Goal: Task Accomplishment & Management: Complete application form

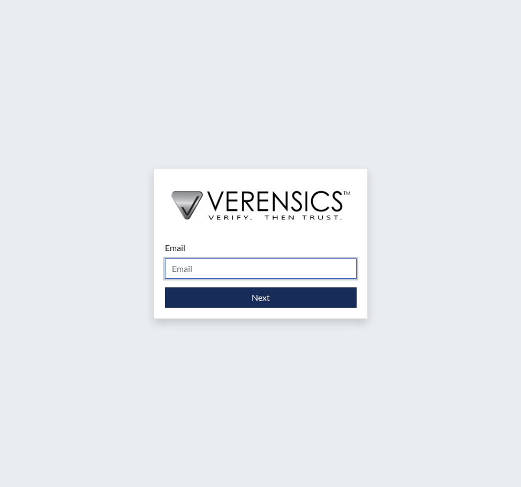
click at [252, 268] on input "Email" at bounding box center [261, 269] width 192 height 20
type input "[PERSON_NAME][EMAIL_ADDRESS][PERSON_NAME][DOMAIN_NAME]"
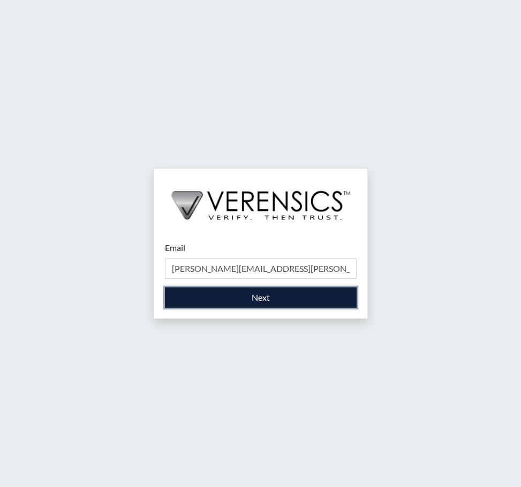
click at [261, 295] on button "Next" at bounding box center [261, 297] width 192 height 20
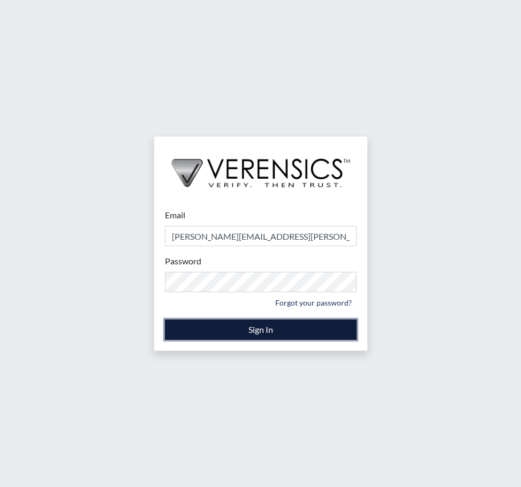
click at [245, 326] on button "Sign In" at bounding box center [261, 330] width 192 height 20
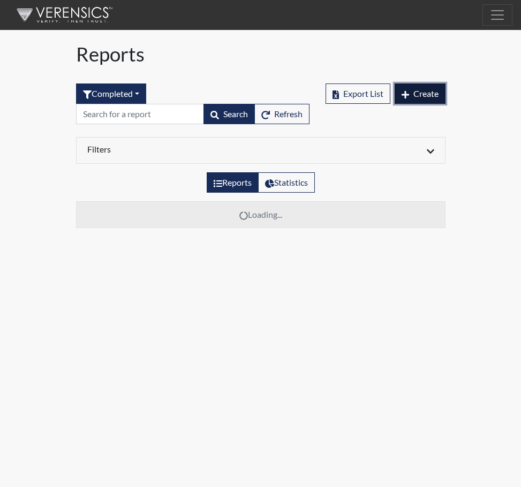
click at [417, 90] on span "Create" at bounding box center [425, 93] width 25 height 10
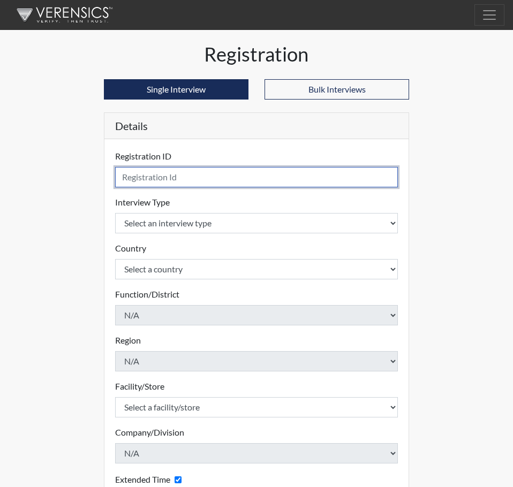
click at [143, 180] on input "text" at bounding box center [256, 177] width 283 height 20
drag, startPoint x: 171, startPoint y: 176, endPoint x: 199, endPoint y: 177, distance: 27.9
click at [199, 177] on input "[PERSON_NAME] 2305" at bounding box center [256, 177] width 283 height 20
type input "[PERSON_NAME],T 2305"
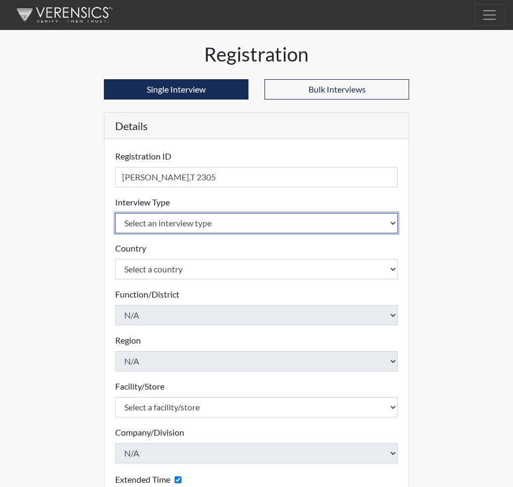
click at [395, 221] on select "Select an interview type Corrections Pre-Employment" at bounding box center [256, 223] width 283 height 20
select select "ff733e93-e1bf-11ea-9c9f-0eff0cf7eb8f"
click at [115, 213] on select "Select an interview type Corrections Pre-Employment" at bounding box center [256, 223] width 283 height 20
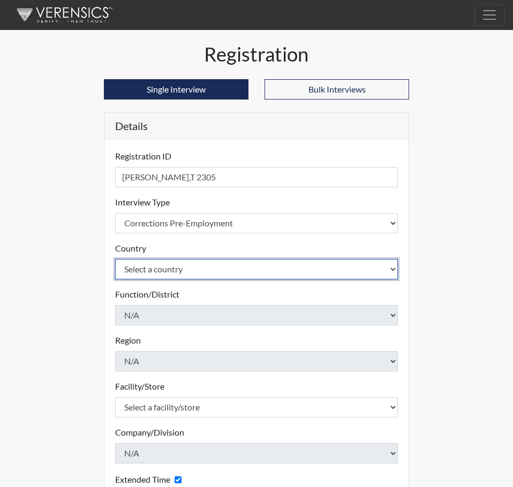
click at [394, 267] on select "Select a country [GEOGRAPHIC_DATA] [GEOGRAPHIC_DATA]" at bounding box center [256, 269] width 283 height 20
select select "united-states-of-[GEOGRAPHIC_DATA]"
click at [115, 259] on select "Select a country [GEOGRAPHIC_DATA] [GEOGRAPHIC_DATA]" at bounding box center [256, 269] width 283 height 20
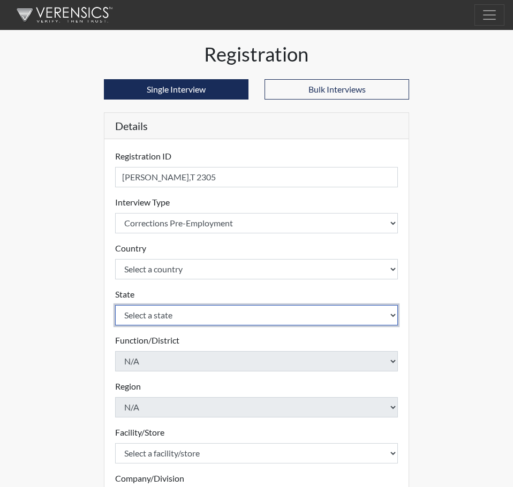
click at [199, 314] on select "Select a state [US_STATE] [US_STATE] [US_STATE] [US_STATE] [US_STATE] [US_STATE…" at bounding box center [256, 315] width 283 height 20
select select "SC"
click at [115, 305] on select "Select a state [US_STATE] [US_STATE] [US_STATE] [US_STATE] [US_STATE] [US_STATE…" at bounding box center [256, 315] width 283 height 20
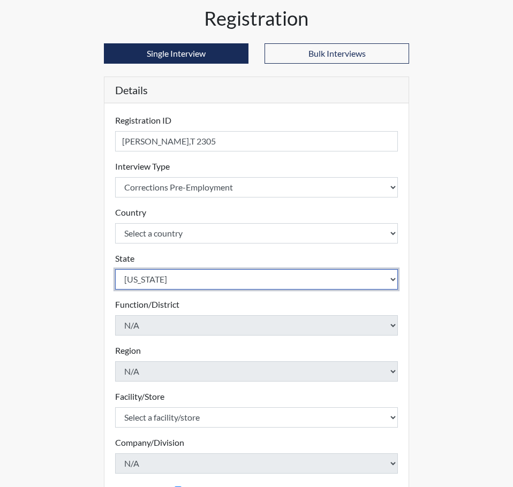
scroll to position [54, 0]
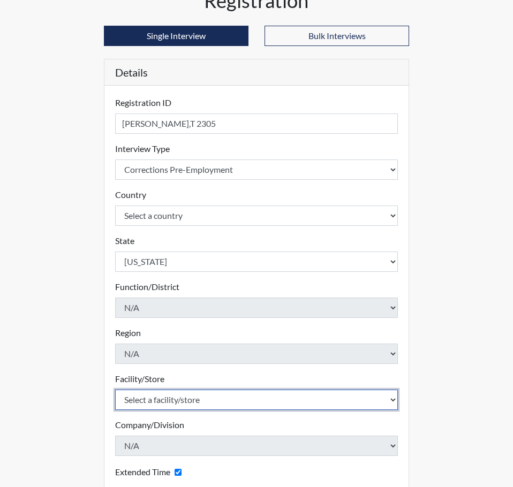
click at [201, 401] on select "Select a facility/store [GEOGRAPHIC_DATA] CI Broad River CI [PERSON_NAME] CI Di…" at bounding box center [256, 400] width 283 height 20
select select "cbcc714f-16b9-46d5-bead-0a4416b78fcf"
click at [115, 390] on select "Select a facility/store [GEOGRAPHIC_DATA] CI Broad River CI [PERSON_NAME] CI Di…" at bounding box center [256, 400] width 283 height 20
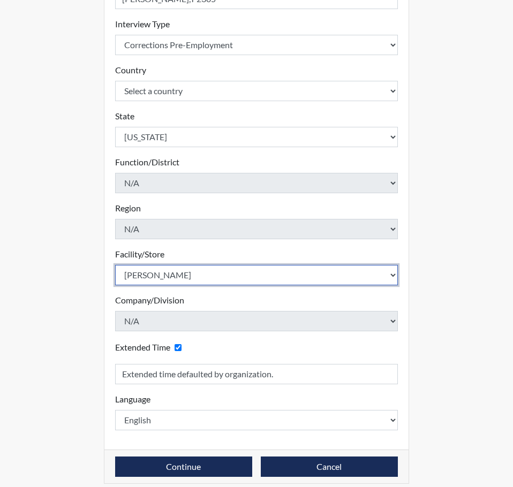
scroll to position [188, 0]
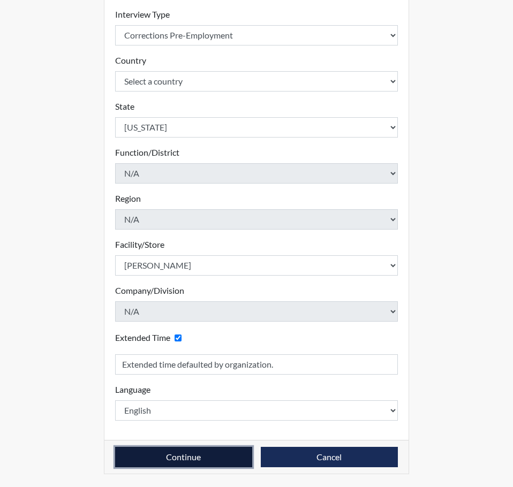
click at [183, 457] on button "Continue" at bounding box center [183, 457] width 137 height 20
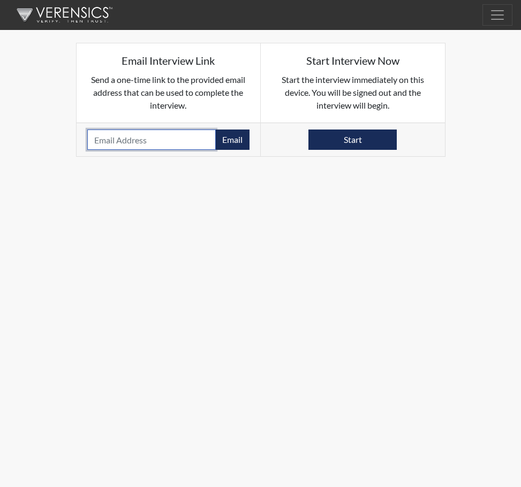
click at [150, 143] on input "email" at bounding box center [151, 140] width 129 height 20
paste input "[EMAIL_ADDRESS][DOMAIN_NAME]"
type input "[EMAIL_ADDRESS][DOMAIN_NAME]"
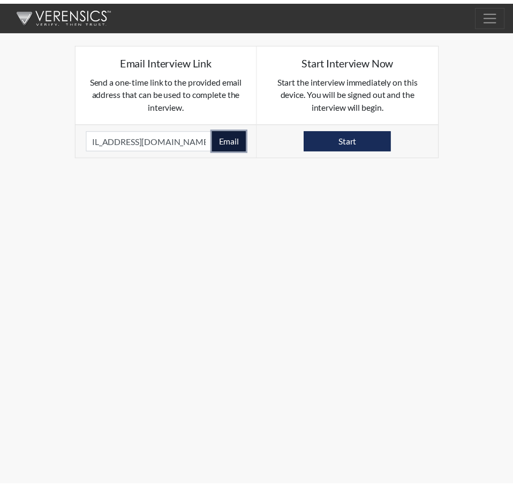
scroll to position [0, 0]
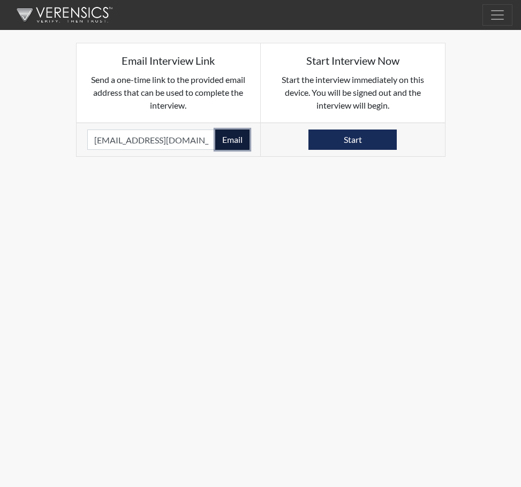
click at [232, 138] on button "Email" at bounding box center [232, 140] width 34 height 20
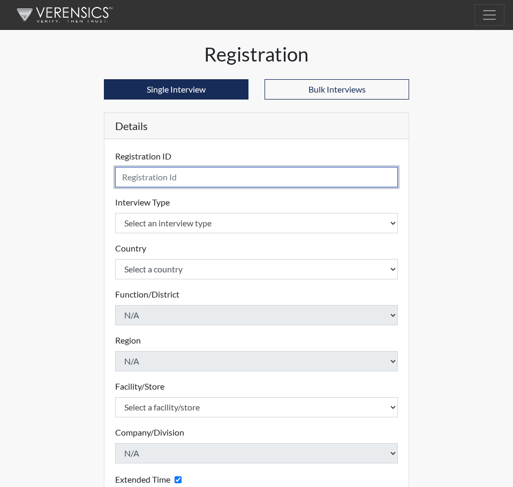
click at [137, 178] on input "text" at bounding box center [256, 177] width 283 height 20
type input "[PERSON_NAME], O 5433"
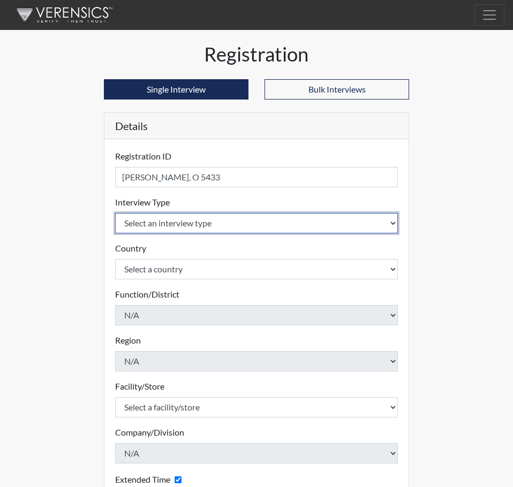
click at [391, 224] on select "Select an interview type Corrections Pre-Employment" at bounding box center [256, 223] width 283 height 20
select select "ff733e93-e1bf-11ea-9c9f-0eff0cf7eb8f"
click at [115, 213] on select "Select an interview type Corrections Pre-Employment" at bounding box center [256, 223] width 283 height 20
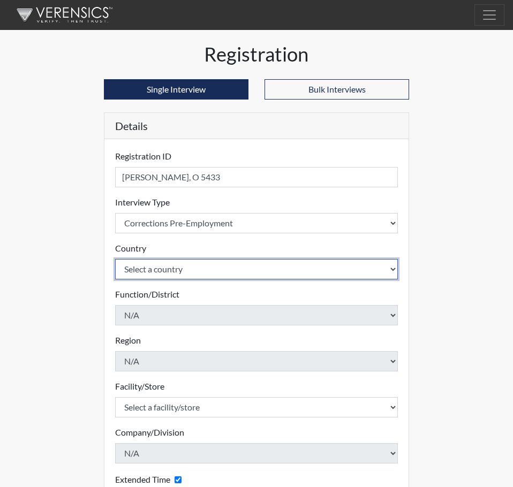
click at [392, 268] on select "Select a country [GEOGRAPHIC_DATA] [GEOGRAPHIC_DATA]" at bounding box center [256, 269] width 283 height 20
select select "united-states-of-[GEOGRAPHIC_DATA]"
click at [115, 259] on select "Select a country [GEOGRAPHIC_DATA] [GEOGRAPHIC_DATA]" at bounding box center [256, 269] width 283 height 20
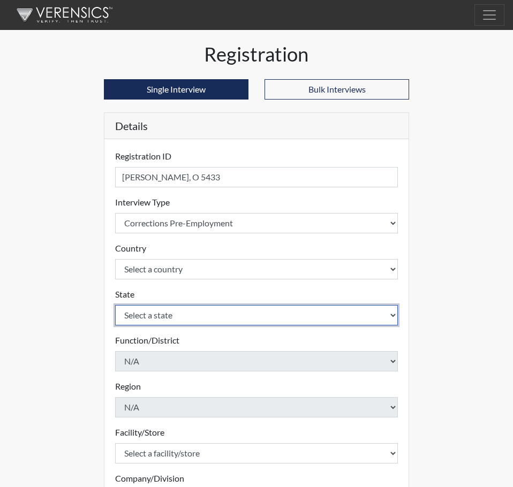
click at [356, 315] on select "Select a state [US_STATE] [US_STATE] [US_STATE] [US_STATE] [US_STATE] [US_STATE…" at bounding box center [256, 315] width 283 height 20
select select "SC"
click at [115, 305] on select "Select a state [US_STATE] [US_STATE] [US_STATE] [US_STATE] [US_STATE] [US_STATE…" at bounding box center [256, 315] width 283 height 20
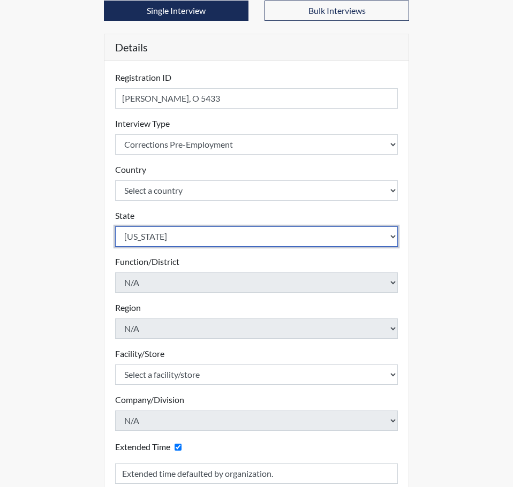
scroll to position [107, 0]
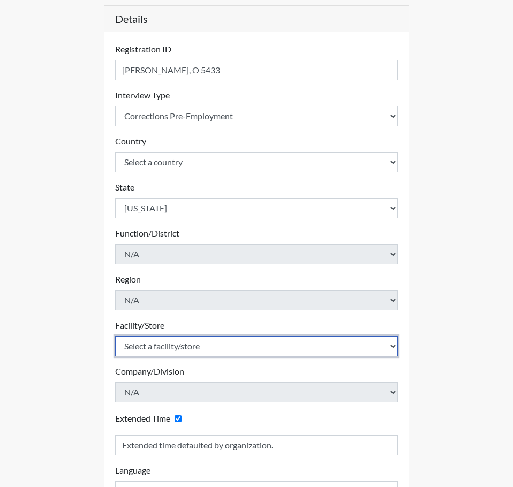
click at [268, 348] on select "Select a facility/store [GEOGRAPHIC_DATA] CI Broad River CI [PERSON_NAME] CI Di…" at bounding box center [256, 346] width 283 height 20
select select "20b018dc-91d8-4e74-bf16-47765ed623e6"
click at [115, 336] on select "Select a facility/store [GEOGRAPHIC_DATA] CI Broad River CI [PERSON_NAME] CI Di…" at bounding box center [256, 346] width 283 height 20
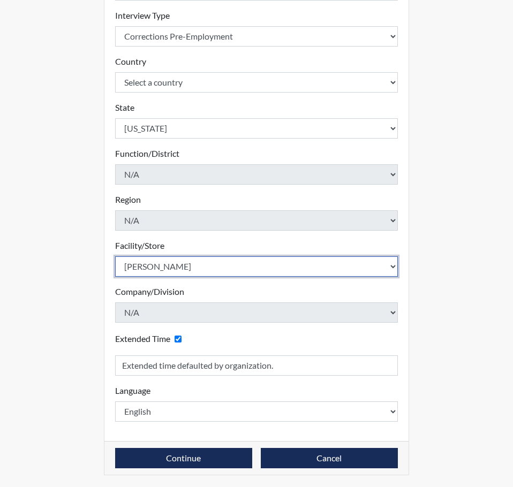
scroll to position [188, 0]
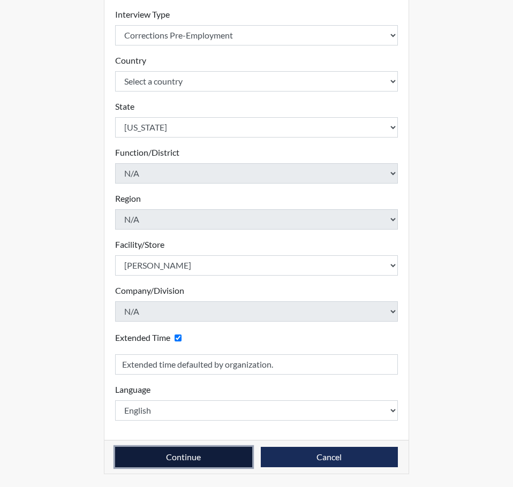
click at [181, 455] on button "Continue" at bounding box center [183, 457] width 137 height 20
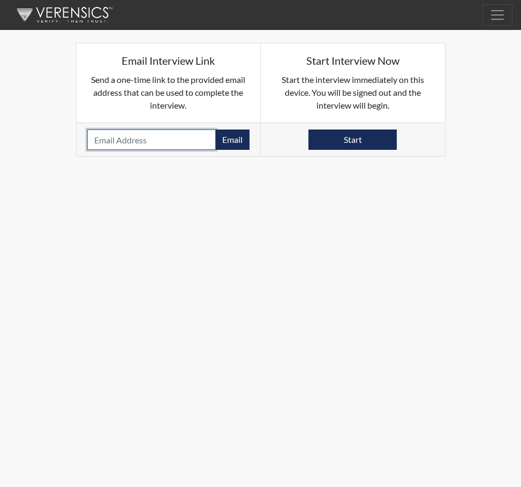
click at [115, 142] on input "email" at bounding box center [151, 140] width 129 height 20
paste input "[EMAIL_ADDRESS][DOMAIN_NAME]"
type input "[EMAIL_ADDRESS][DOMAIN_NAME]"
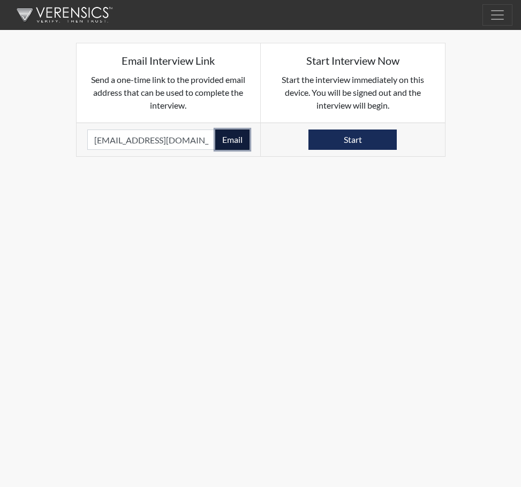
click at [236, 138] on button "Email" at bounding box center [232, 140] width 34 height 20
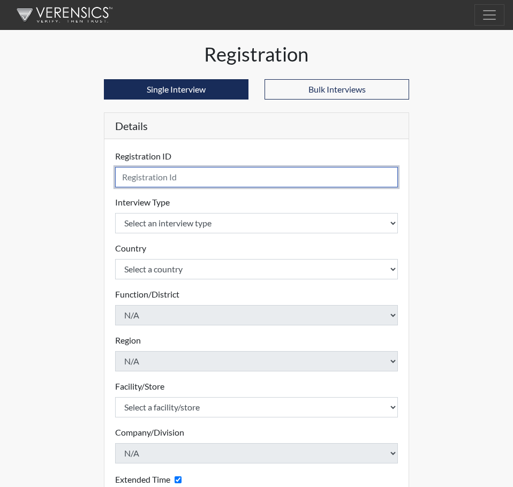
click at [134, 176] on input "text" at bounding box center [256, 177] width 283 height 20
type input "[PERSON_NAME], D 8942"
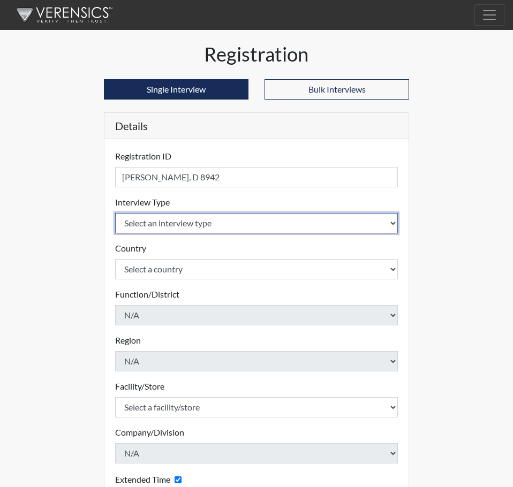
click at [391, 223] on select "Select an interview type Corrections Pre-Employment" at bounding box center [256, 223] width 283 height 20
select select "ff733e93-e1bf-11ea-9c9f-0eff0cf7eb8f"
click at [115, 213] on select "Select an interview type Corrections Pre-Employment" at bounding box center [256, 223] width 283 height 20
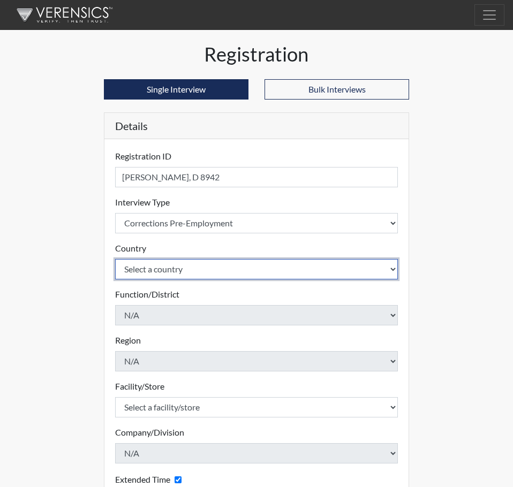
click at [393, 268] on select "Select a country [GEOGRAPHIC_DATA] [GEOGRAPHIC_DATA]" at bounding box center [256, 269] width 283 height 20
select select "united-states-of-[GEOGRAPHIC_DATA]"
click at [115, 259] on select "Select a country [GEOGRAPHIC_DATA] [GEOGRAPHIC_DATA]" at bounding box center [256, 269] width 283 height 20
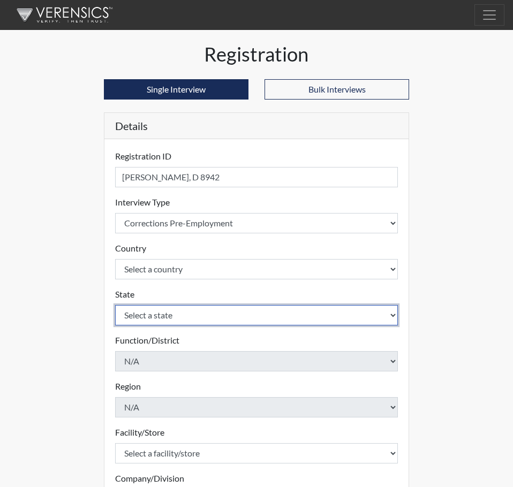
select select "SC"
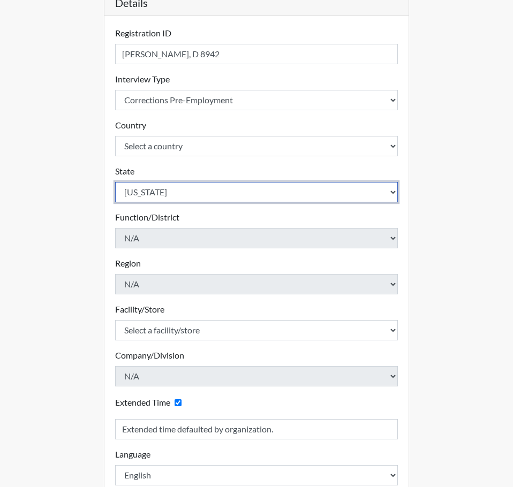
scroll to position [161, 0]
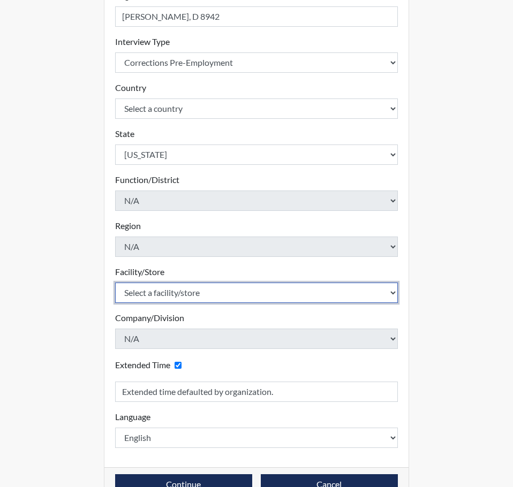
click at [203, 292] on select "Select a facility/store [GEOGRAPHIC_DATA] CI Broad River CI [PERSON_NAME] CI Di…" at bounding box center [256, 293] width 283 height 20
select select "c6e33473-242b-401e-8fed-f89f69c19afd"
click at [115, 283] on select "Select a facility/store [GEOGRAPHIC_DATA] CI Broad River CI [PERSON_NAME] CI Di…" at bounding box center [256, 293] width 283 height 20
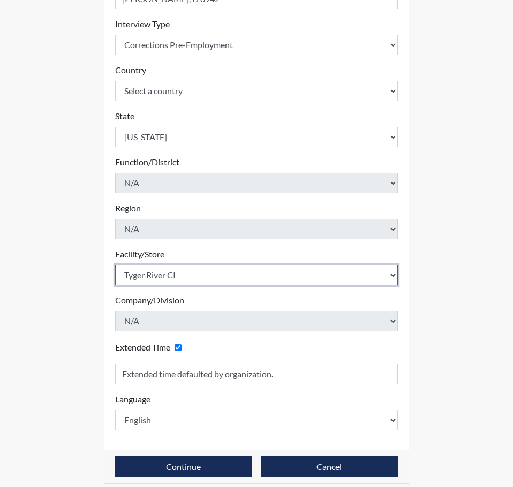
scroll to position [188, 0]
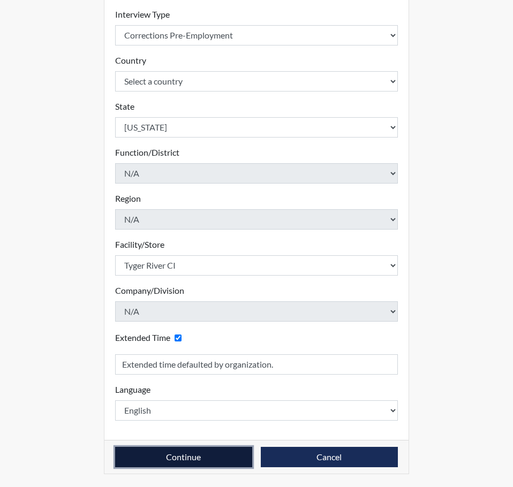
click at [201, 456] on button "Continue" at bounding box center [183, 457] width 137 height 20
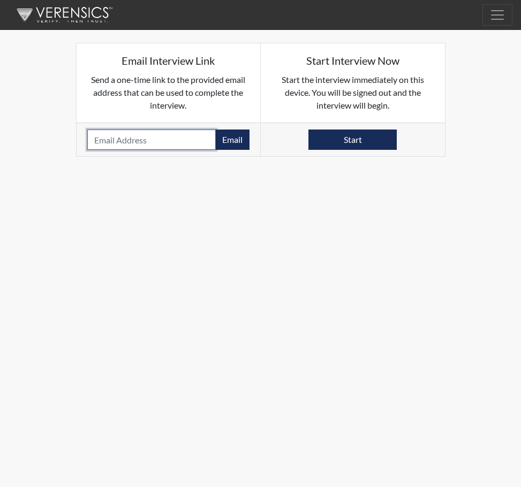
click at [105, 140] on input "email" at bounding box center [151, 140] width 129 height 20
paste input "[EMAIL_ADDRESS][DOMAIN_NAME]"
type input "[EMAIL_ADDRESS][DOMAIN_NAME]"
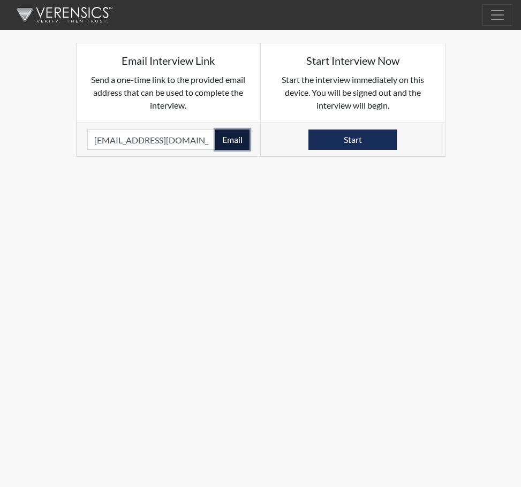
click at [231, 137] on button "Email" at bounding box center [232, 140] width 34 height 20
